Goal: Understand process/instructions: Learn about a topic

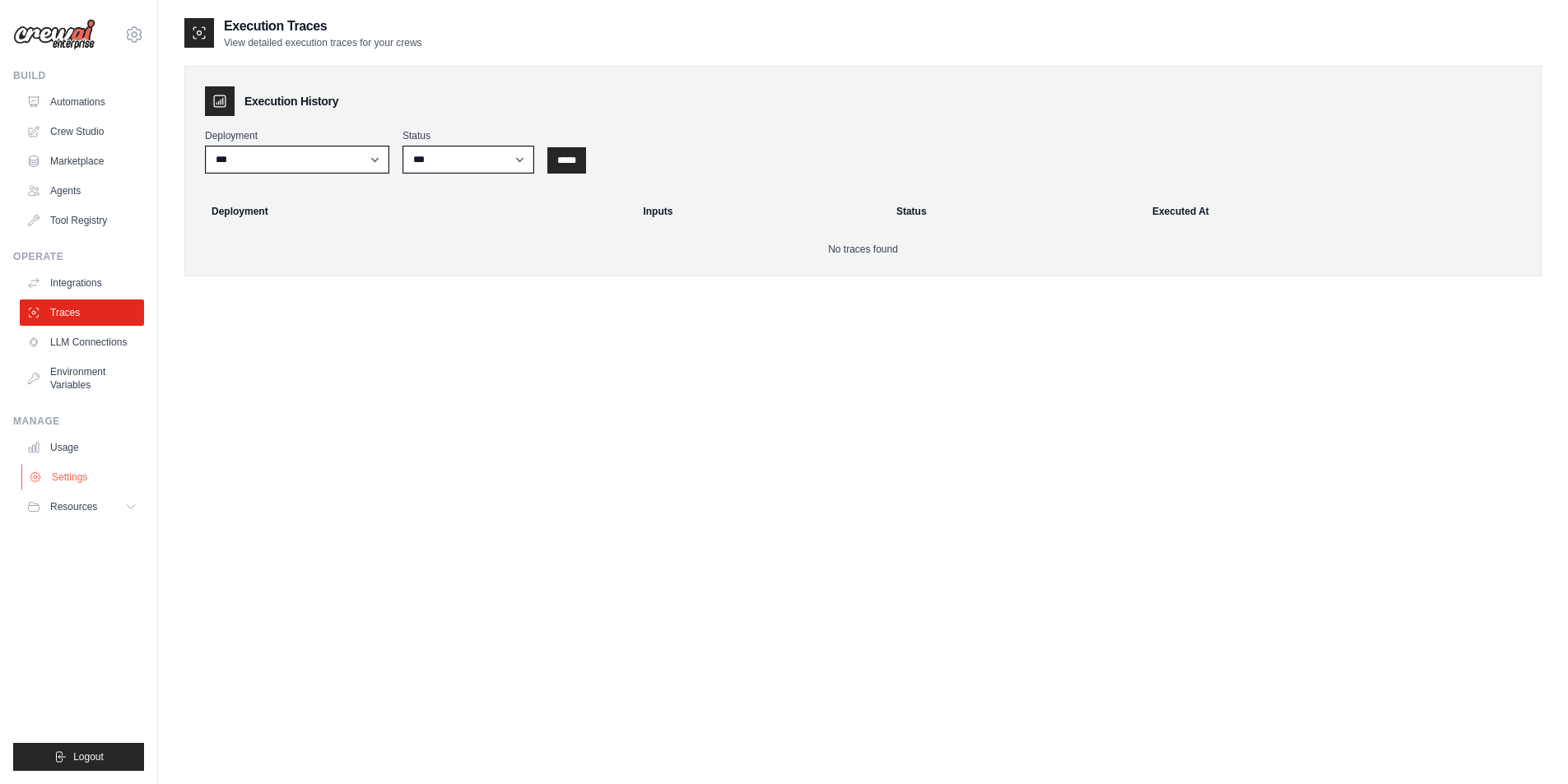
click at [63, 472] on link "Settings" at bounding box center [84, 477] width 124 height 26
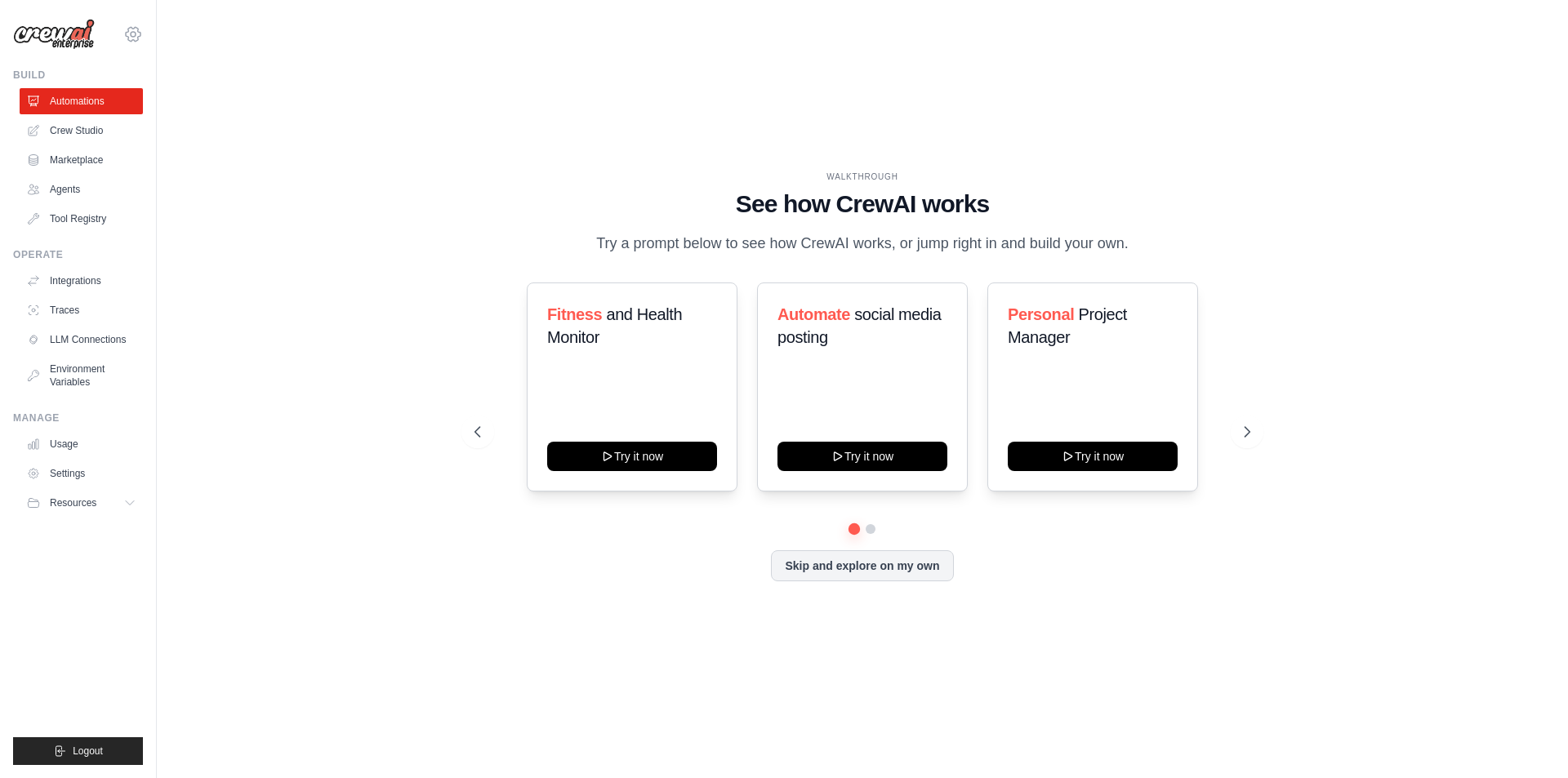
click at [134, 33] on icon at bounding box center [133, 34] width 19 height 19
click at [401, 103] on div "WALKTHROUGH See how CrewAI works Try a prompt below to see how CrewAI works, or…" at bounding box center [863, 389] width 1359 height 746
click at [133, 30] on icon at bounding box center [133, 34] width 19 height 19
click at [132, 31] on icon at bounding box center [133, 34] width 19 height 19
click at [38, 37] on img at bounding box center [53, 34] width 82 height 31
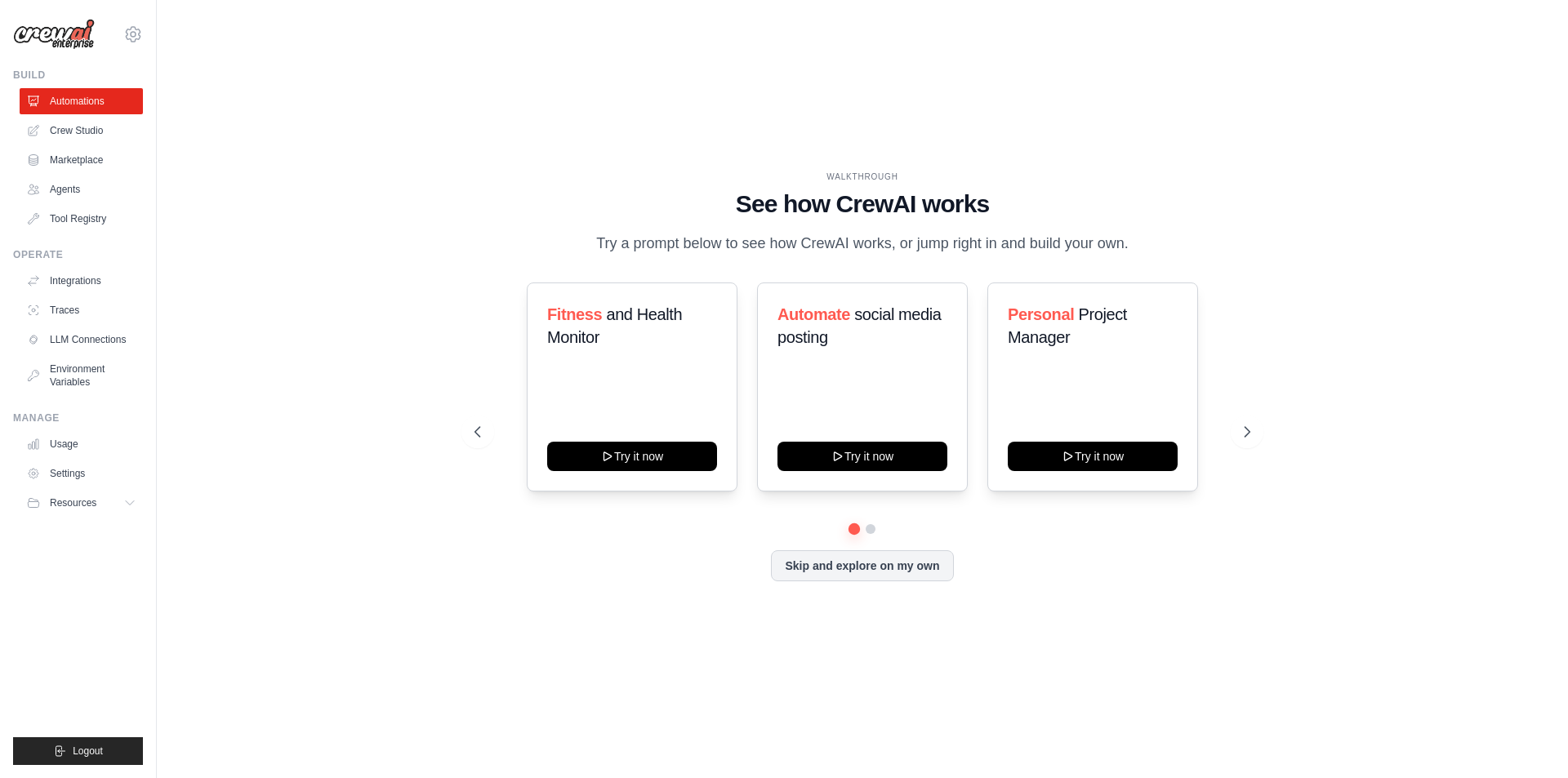
click at [37, 30] on img at bounding box center [53, 34] width 82 height 31
